Goal: Information Seeking & Learning: Find specific fact

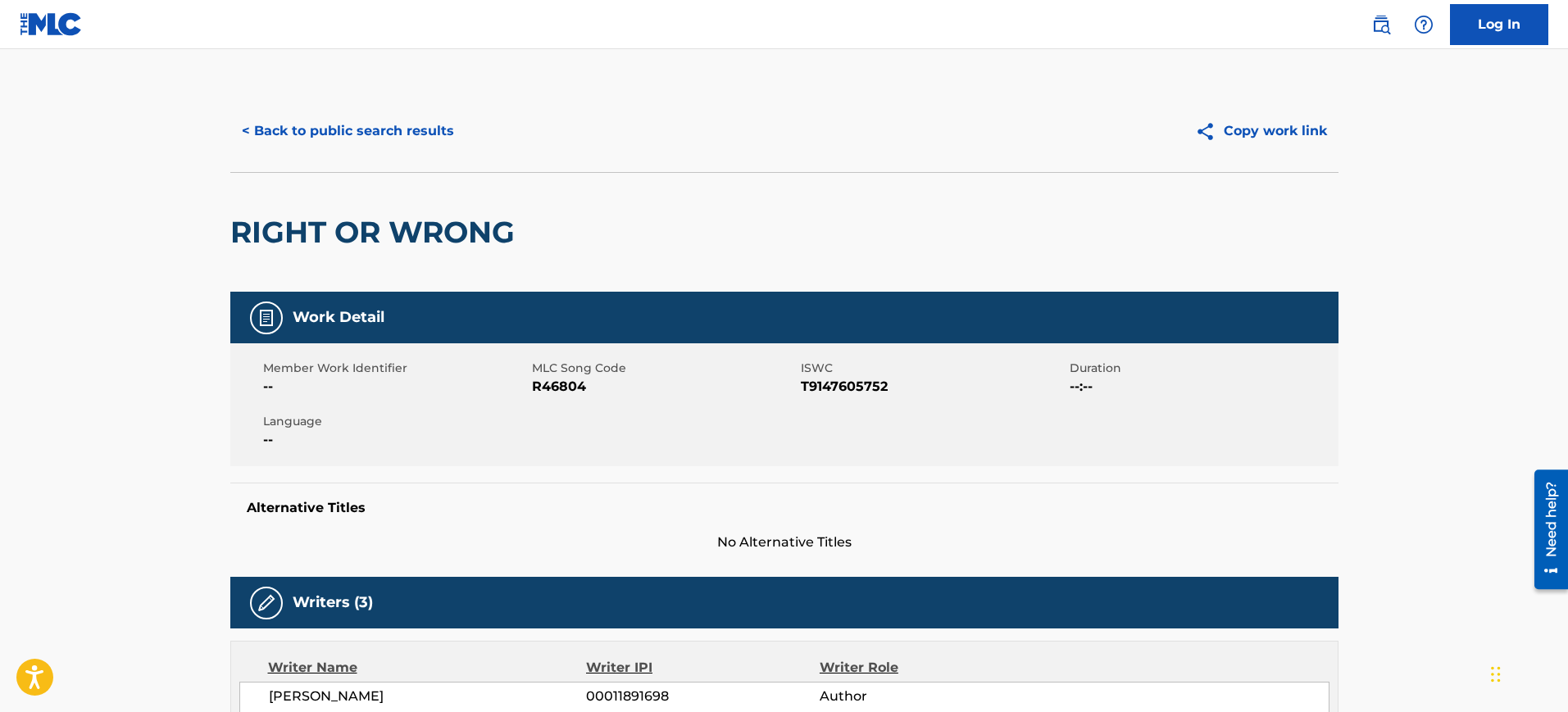
click at [356, 129] on button "< Back to public search results" at bounding box center [348, 131] width 235 height 41
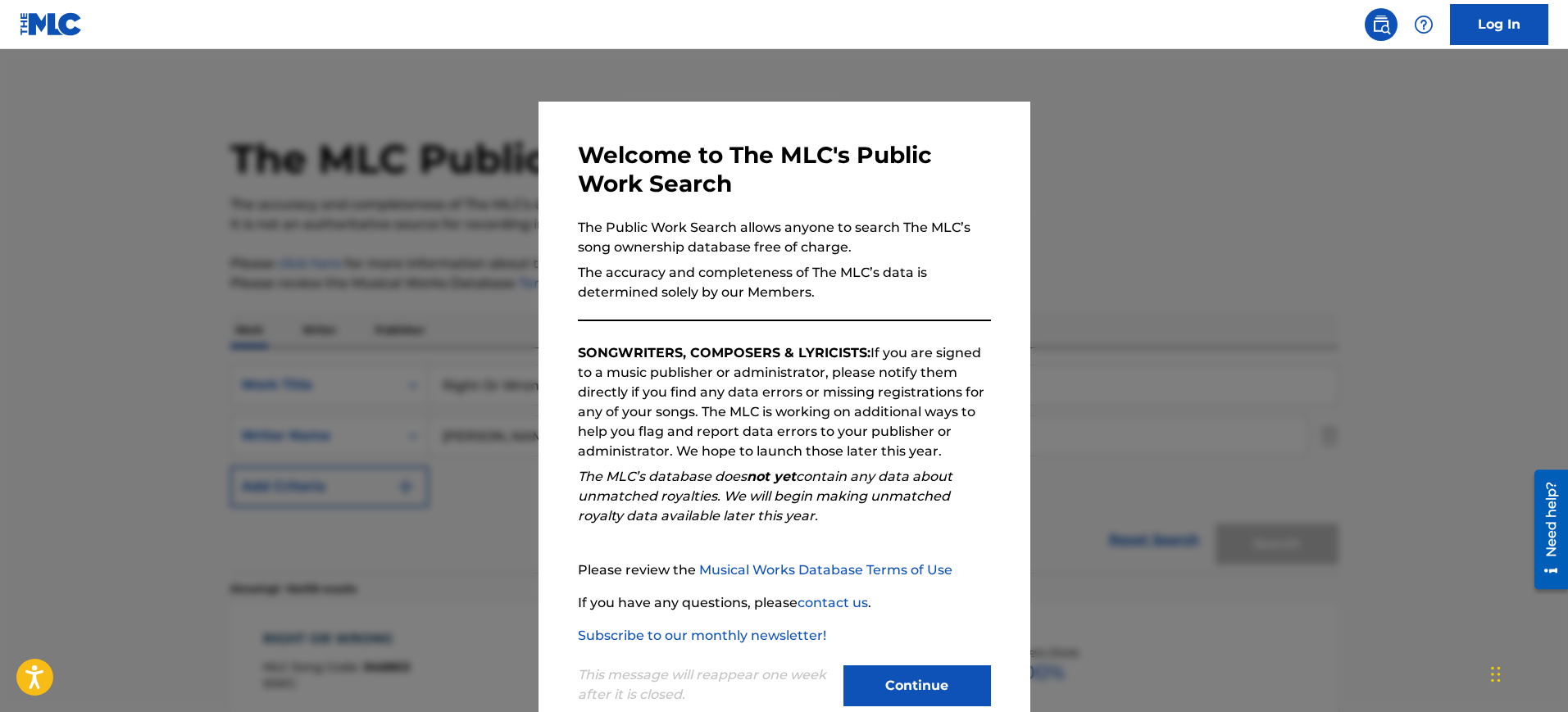
scroll to position [556, 0]
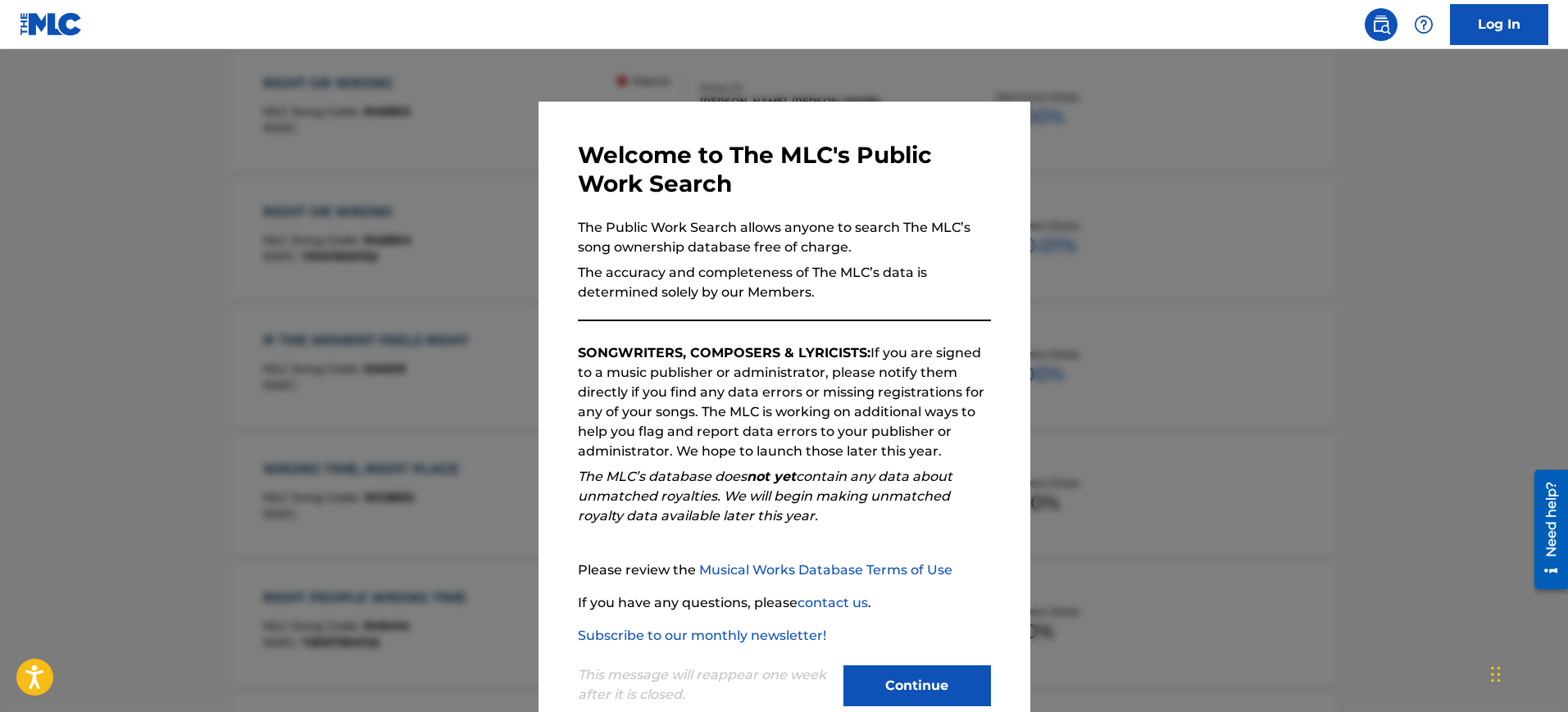
click at [1057, 229] on div at bounding box center [784, 405] width 1568 height 712
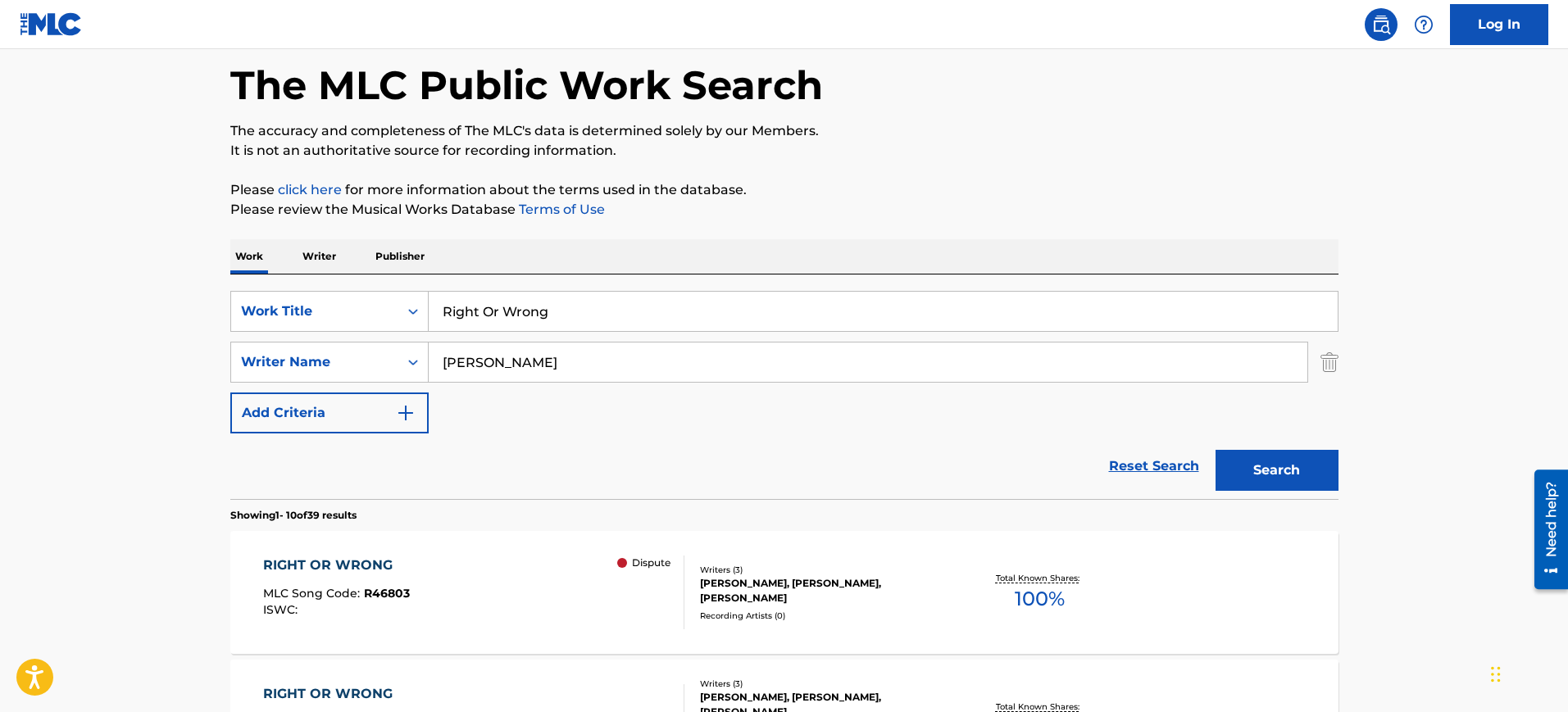
scroll to position [43, 0]
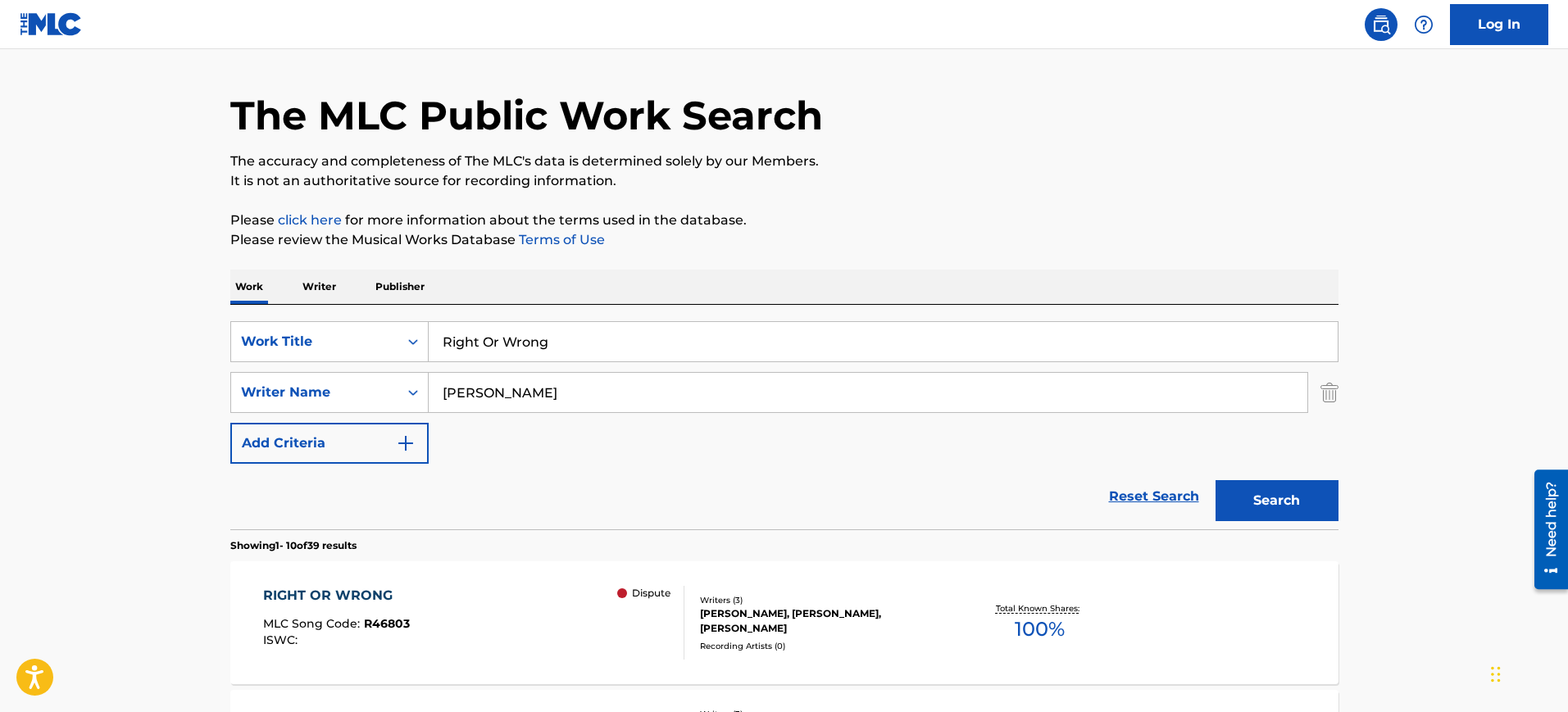
click at [563, 326] on input "Right Or Wrong" at bounding box center [883, 342] width 909 height 39
paste input "PERDONAME [PERSON_NAME] [PERSON_NAME]"
type input "PERDONAME [PERSON_NAME] [PERSON_NAME]"
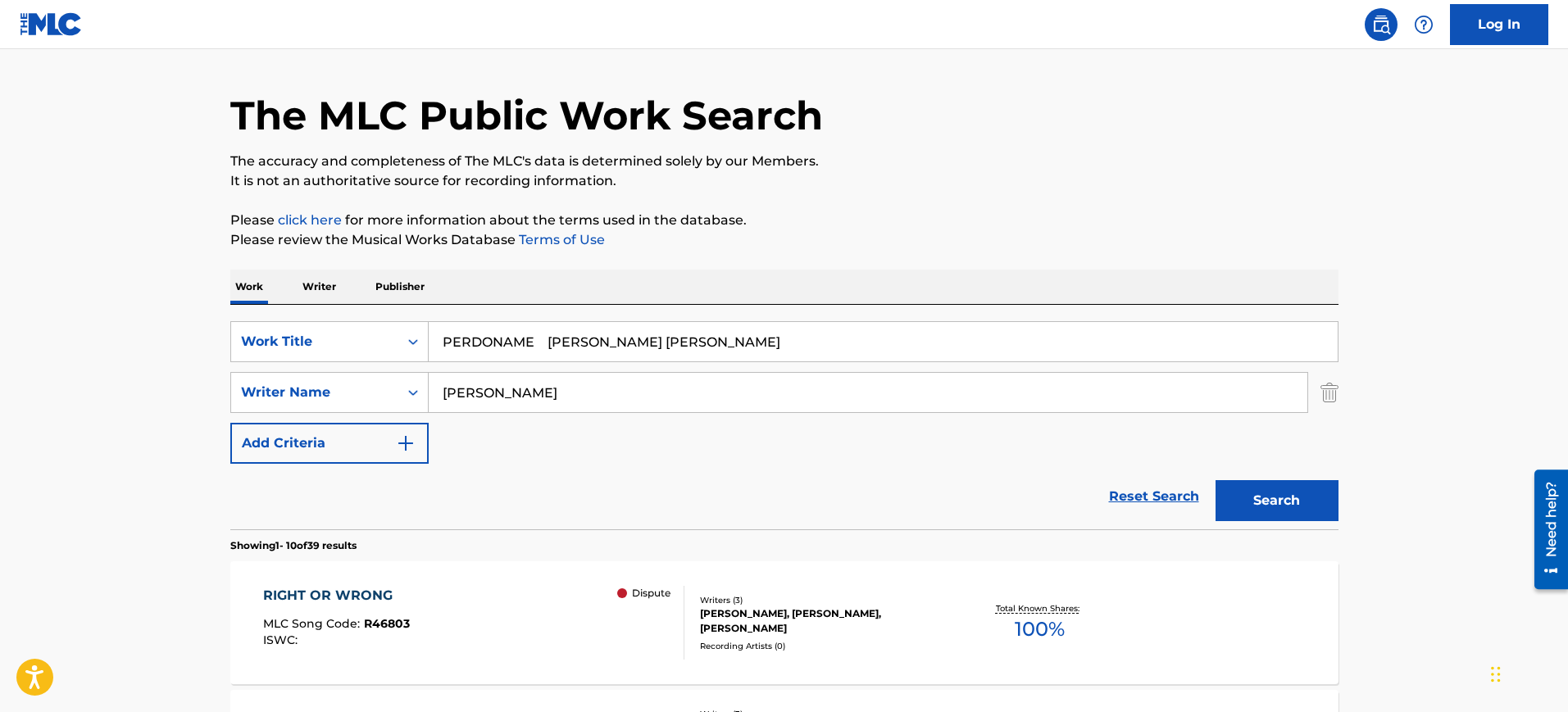
click at [526, 374] on input "[PERSON_NAME]" at bounding box center [868, 392] width 879 height 39
paste input "PERDONAME [PERSON_NAME] [PERSON_NAME]"
type input "PERDONAME [PERSON_NAME] [PERSON_NAME]"
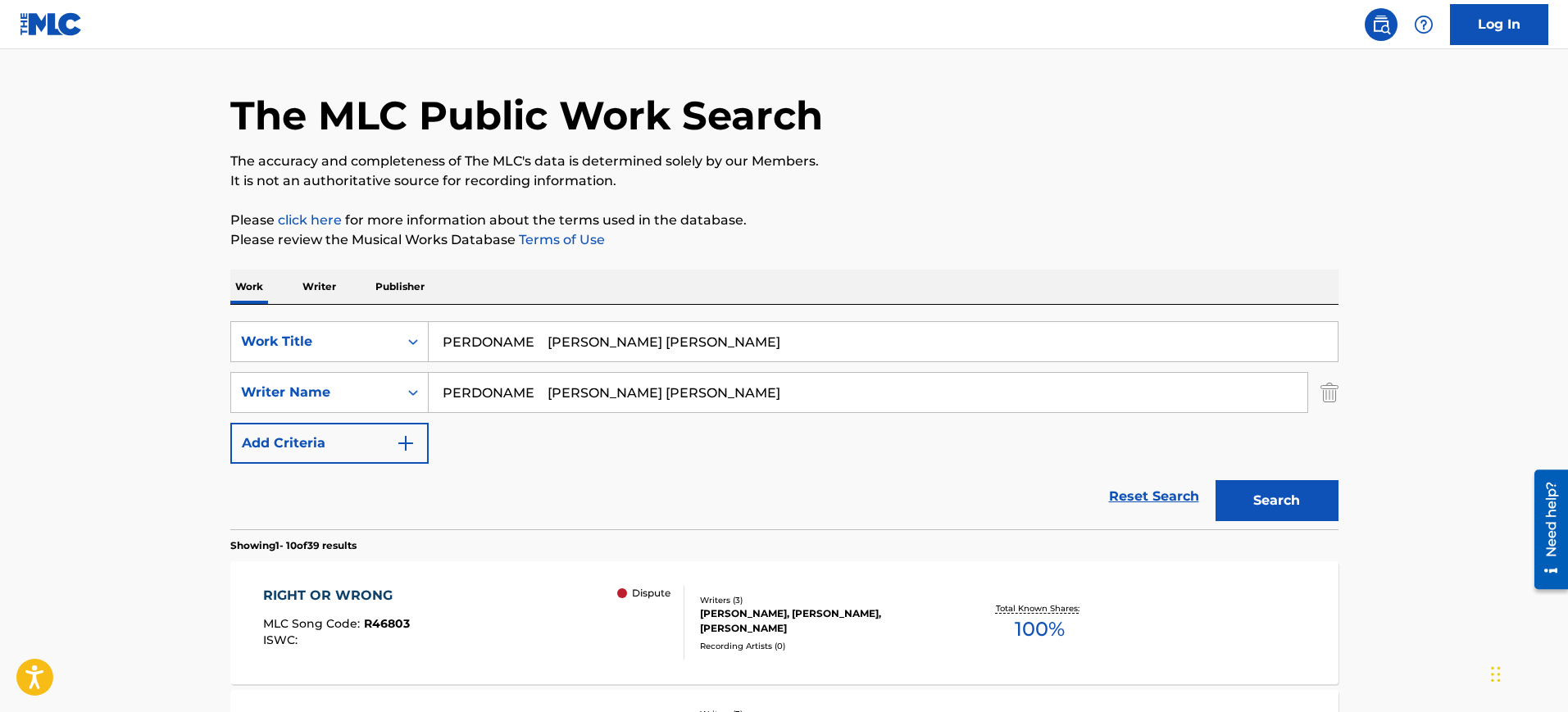
drag, startPoint x: 545, startPoint y: 336, endPoint x: 881, endPoint y: 338, distance: 336.0
click at [882, 339] on input "PERDONAME [PERSON_NAME] [PERSON_NAME]" at bounding box center [883, 342] width 909 height 39
type input "PERDONAME"
click at [836, 241] on p "Please review the Musical Works Database Terms of Use" at bounding box center [784, 240] width 1108 height 20
drag, startPoint x: 739, startPoint y: 393, endPoint x: 242, endPoint y: 373, distance: 497.4
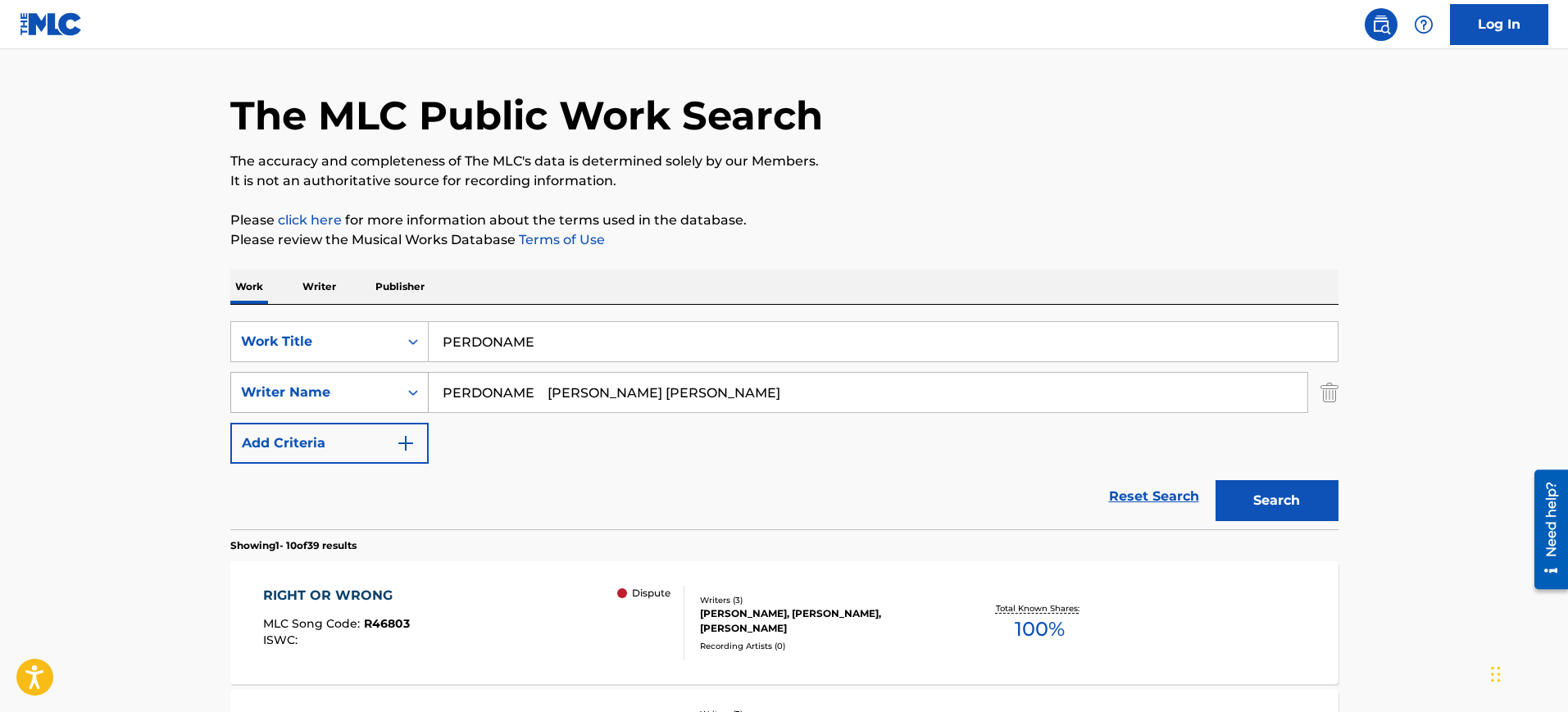
click at [240, 373] on div "SearchWithCriteriab741dfc3-f185-4d6e-88ca-64b4eca83785 Writer Name PERDONAME [P…" at bounding box center [784, 392] width 1108 height 41
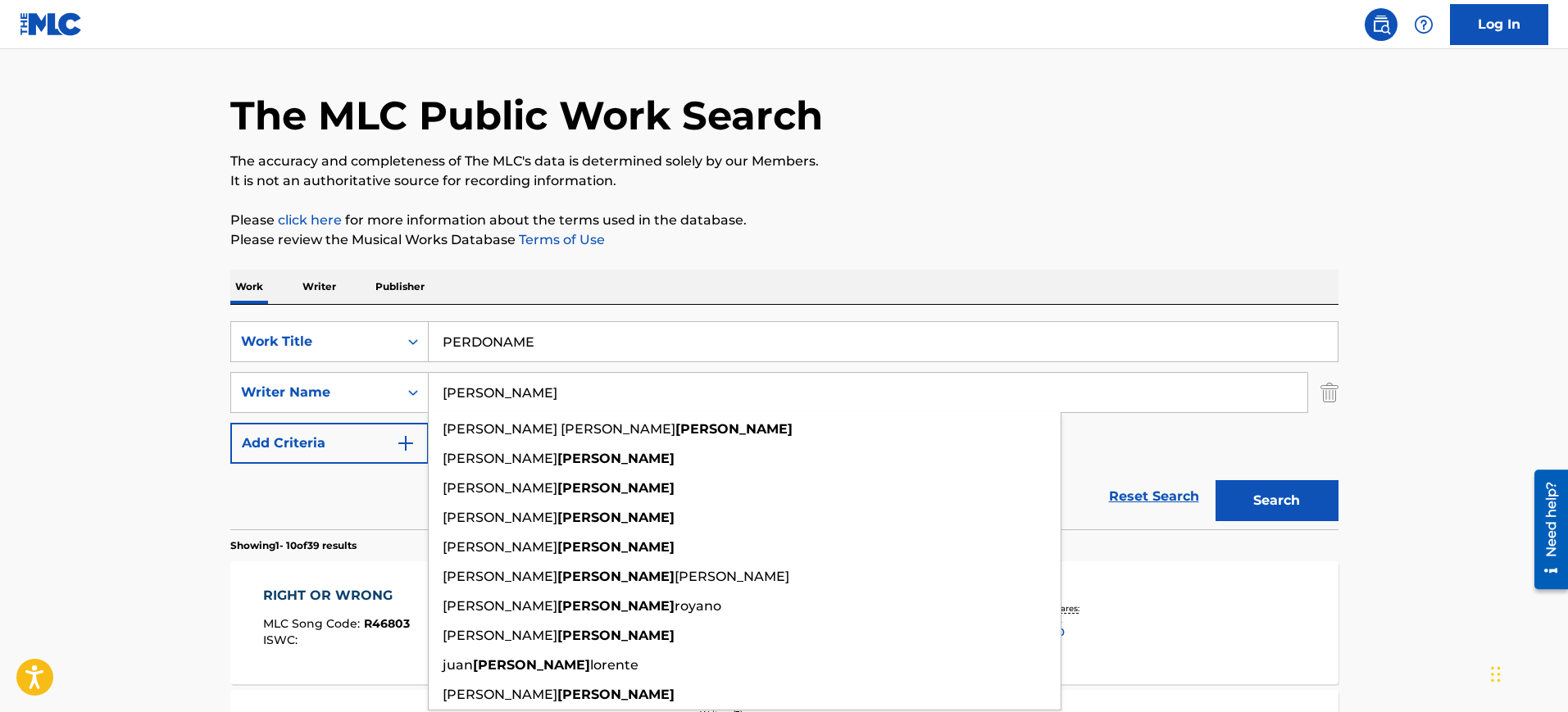
type input "[PERSON_NAME]"
click at [1216, 480] on button "Search" at bounding box center [1277, 501] width 123 height 41
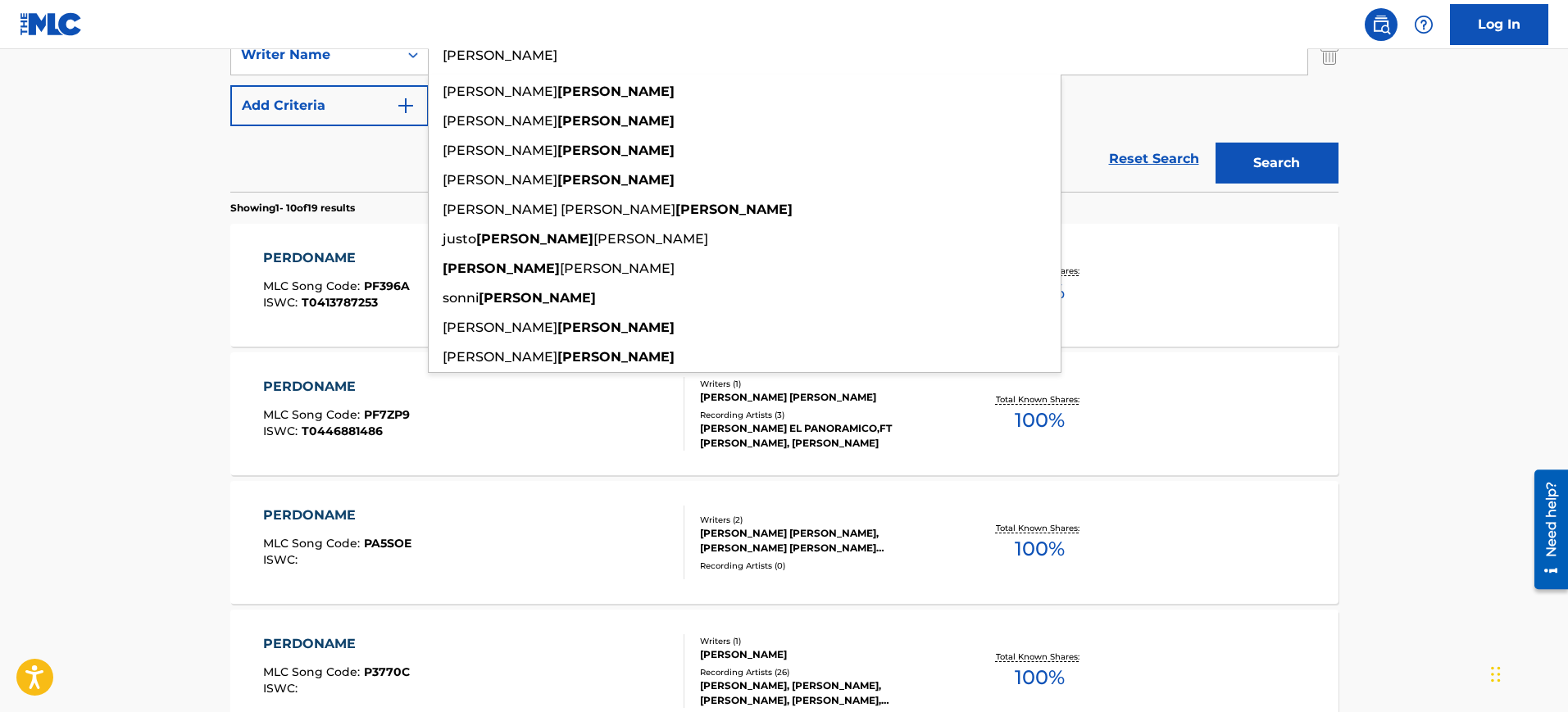
scroll to position [360, 0]
